Goal: Transaction & Acquisition: Purchase product/service

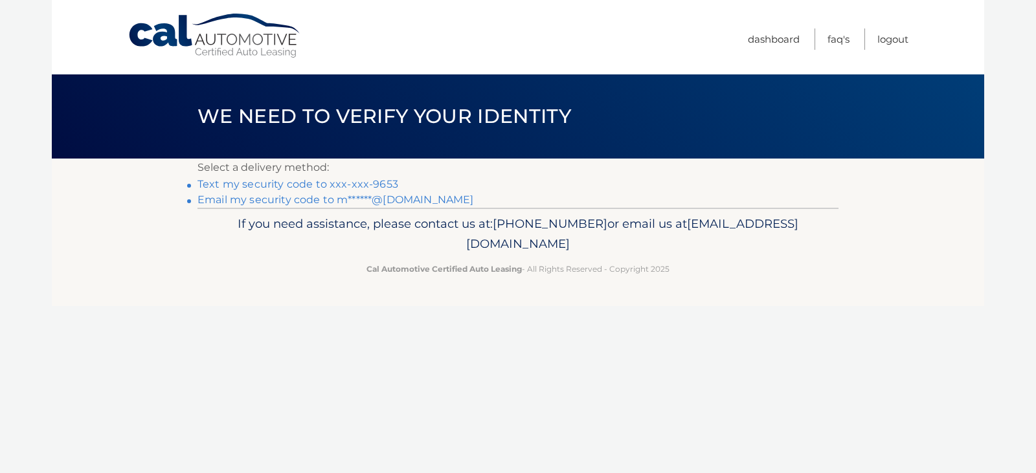
click at [328, 183] on link "Text my security code to xxx-xxx-9653" at bounding box center [297, 184] width 201 height 12
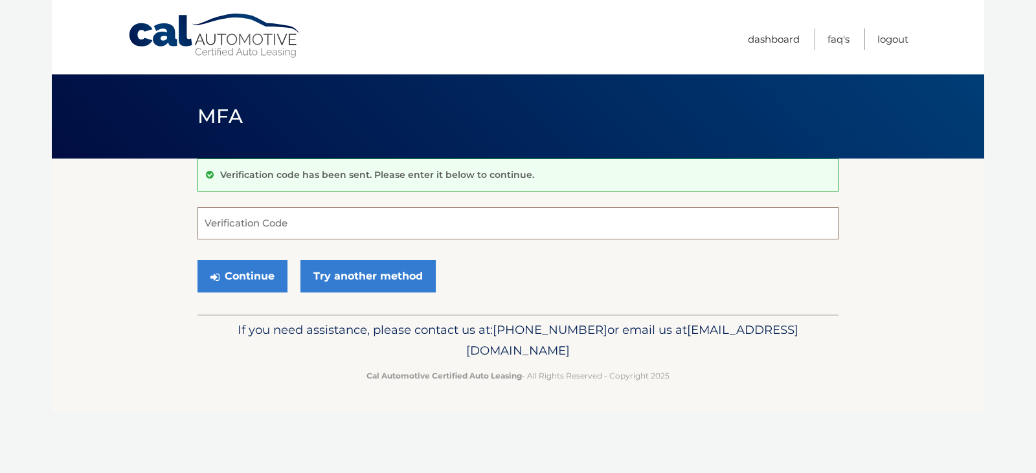
click at [223, 226] on input "Verification Code" at bounding box center [517, 223] width 641 height 32
type input "203795"
click at [238, 274] on button "Continue" at bounding box center [242, 276] width 90 height 32
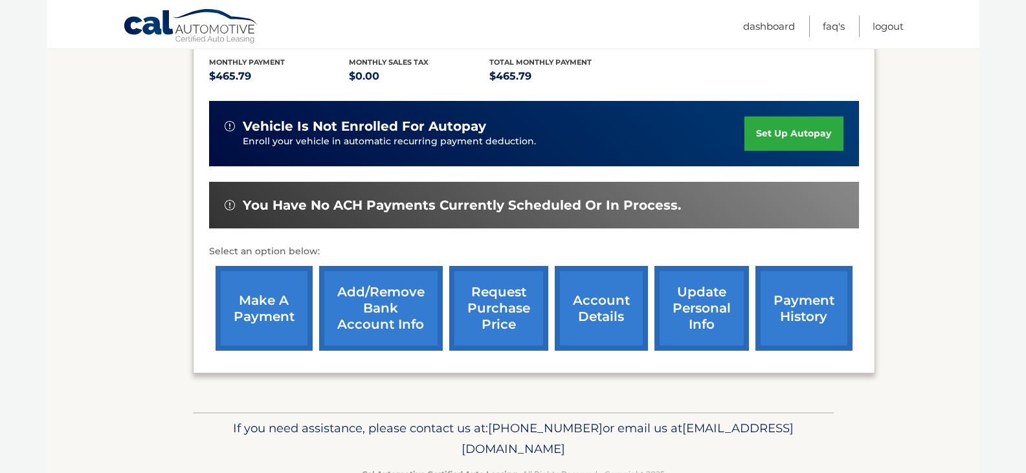
scroll to position [276, 0]
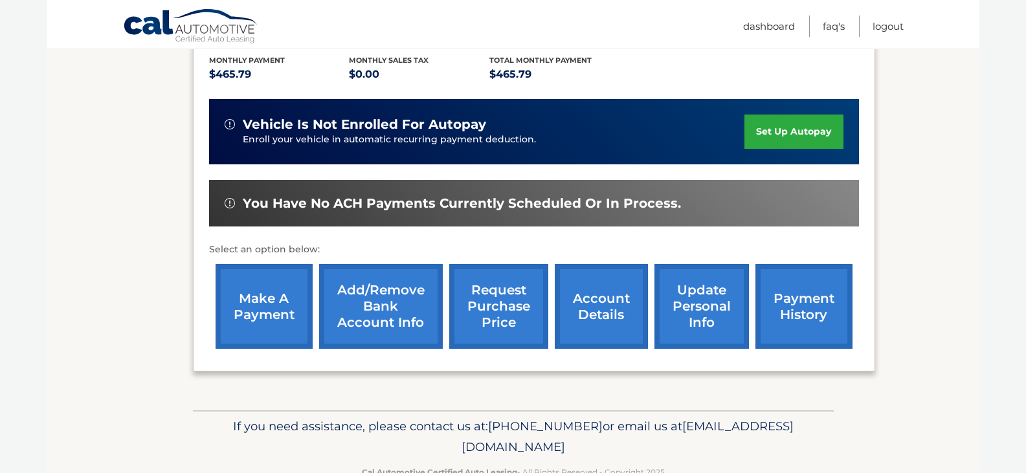
click at [257, 298] on link "make a payment" at bounding box center [264, 306] width 97 height 85
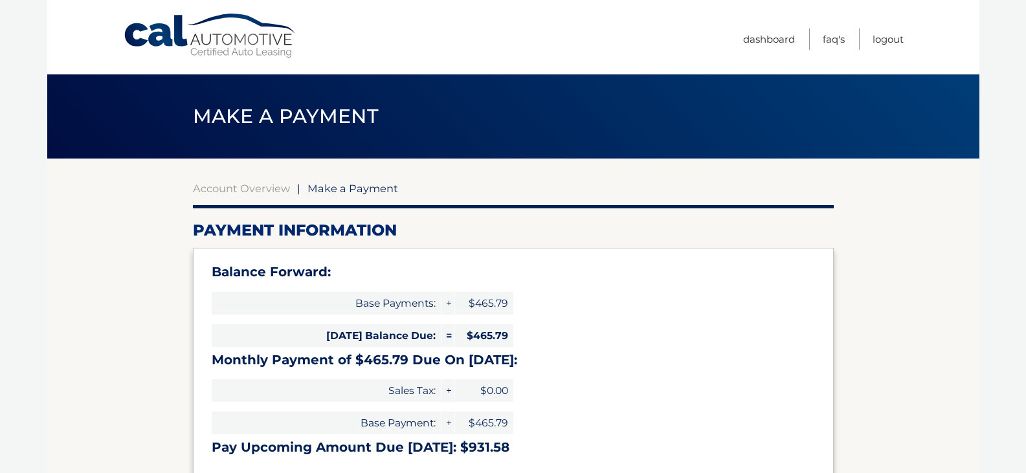
select select "YjZkZDc2MjItZmY1ZC00YzZiLWI3ZjQtZTI5ZDMyMTUxY2Iz"
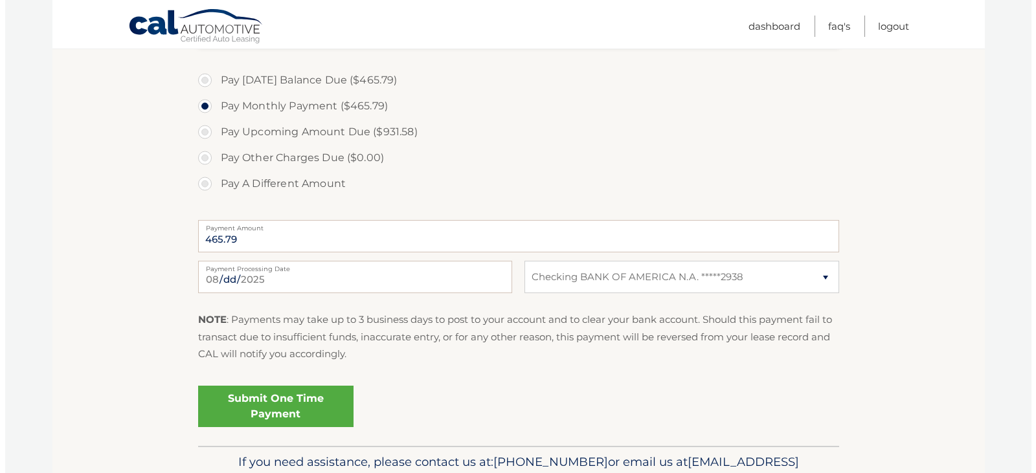
scroll to position [436, 0]
click at [278, 404] on link "Submit One Time Payment" at bounding box center [270, 405] width 155 height 41
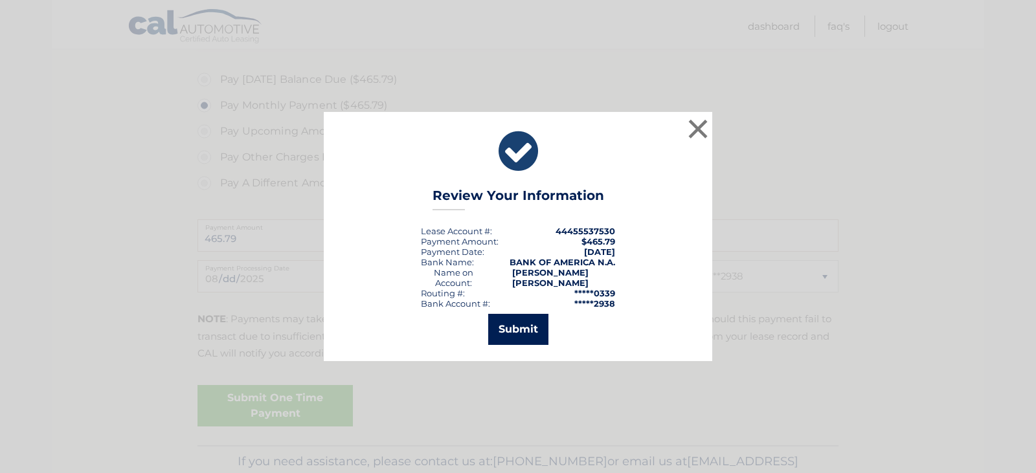
click at [517, 330] on button "Submit" at bounding box center [518, 329] width 60 height 31
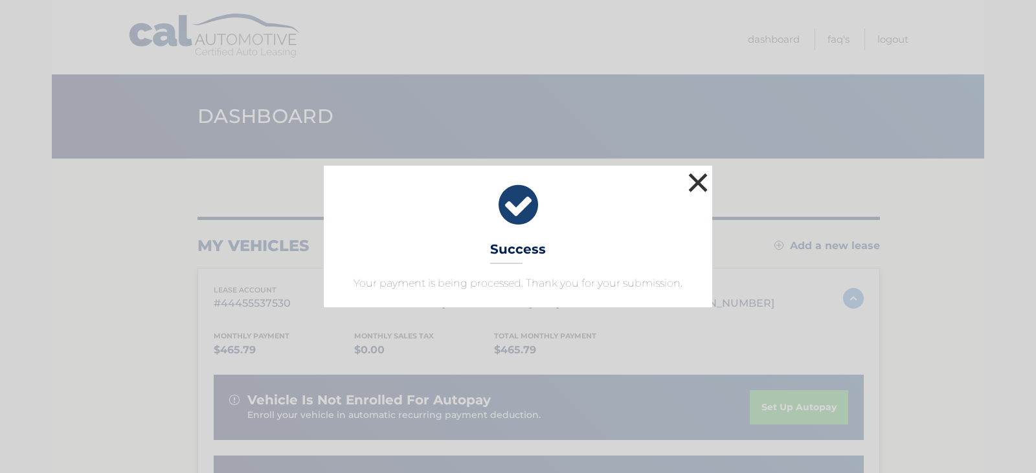
click at [694, 188] on button "×" at bounding box center [698, 183] width 26 height 26
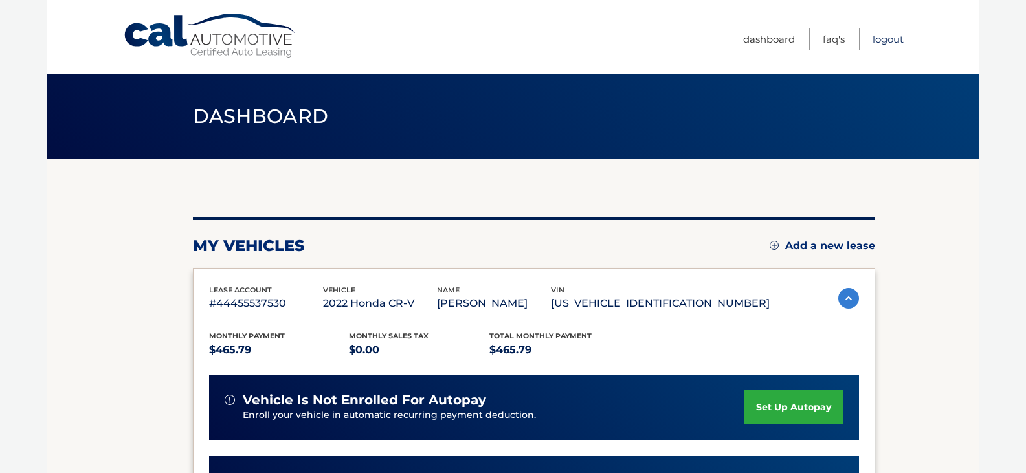
click at [881, 38] on link "Logout" at bounding box center [888, 38] width 31 height 21
